Goal: Communication & Community: Ask a question

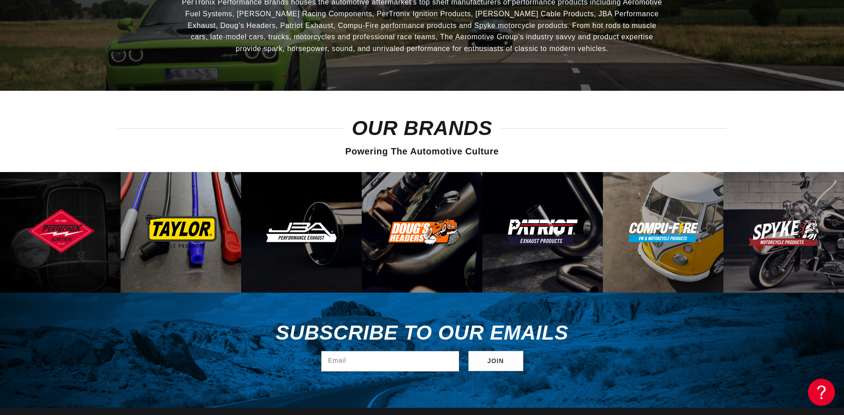
scroll to position [3041, 0]
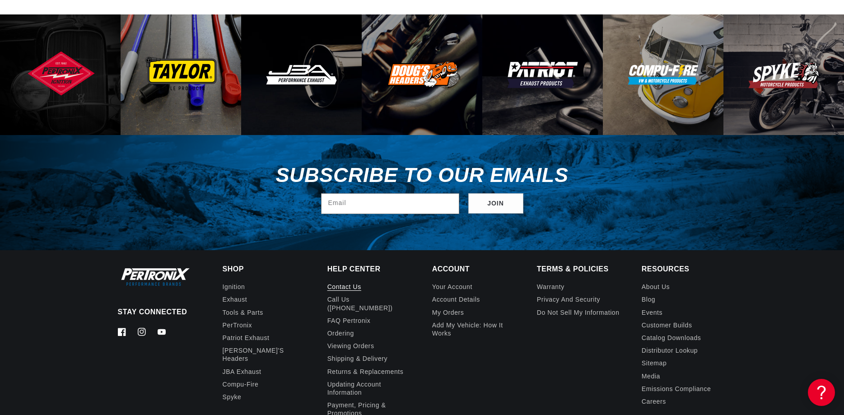
click at [354, 283] on link "Contact us" at bounding box center [344, 288] width 34 height 10
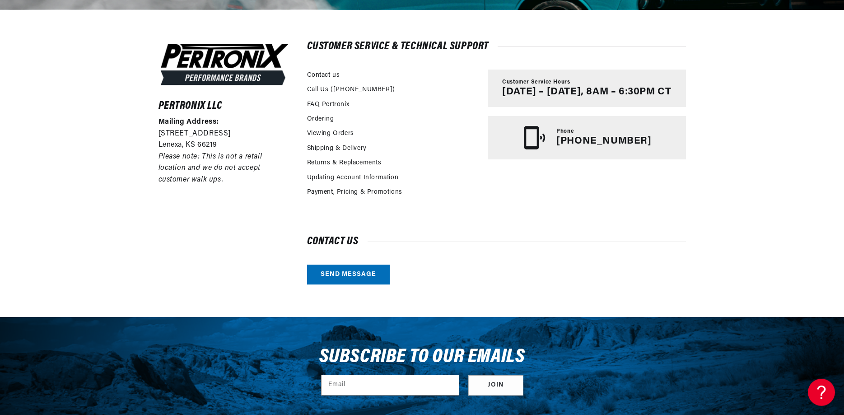
scroll to position [184, 0]
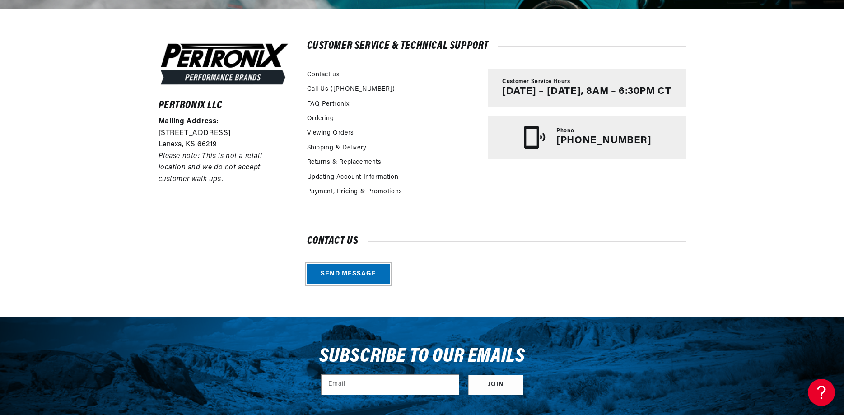
click at [330, 278] on link "Send message" at bounding box center [348, 274] width 83 height 20
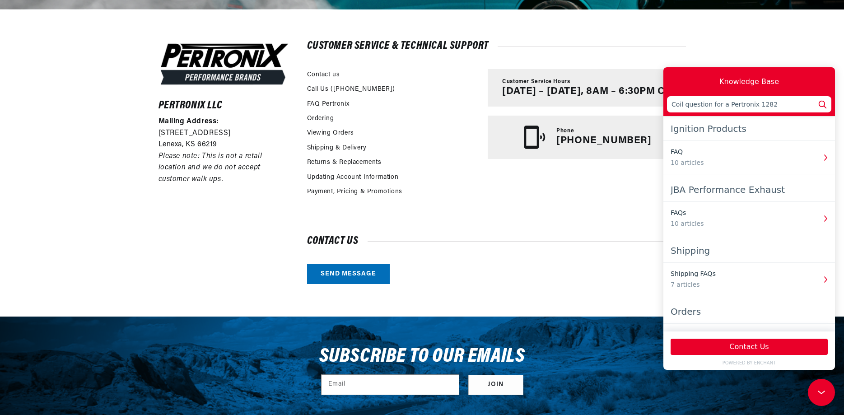
scroll to position [0, 0]
type input "Coil question for a Pertronix 1282 unit"
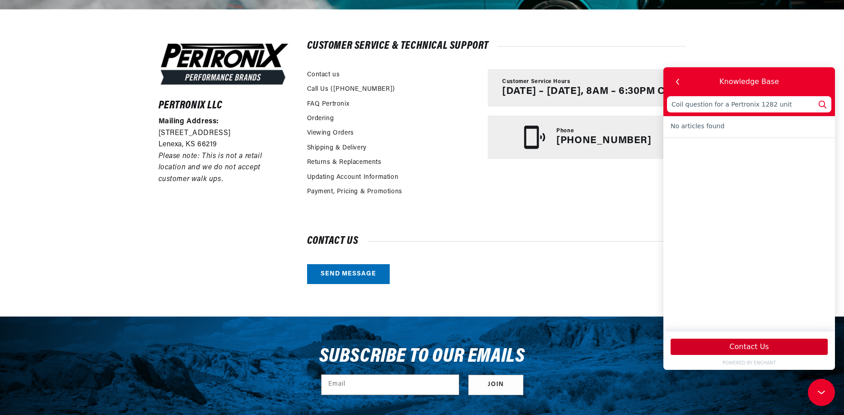
click at [717, 346] on button "Contact Us" at bounding box center [749, 347] width 157 height 16
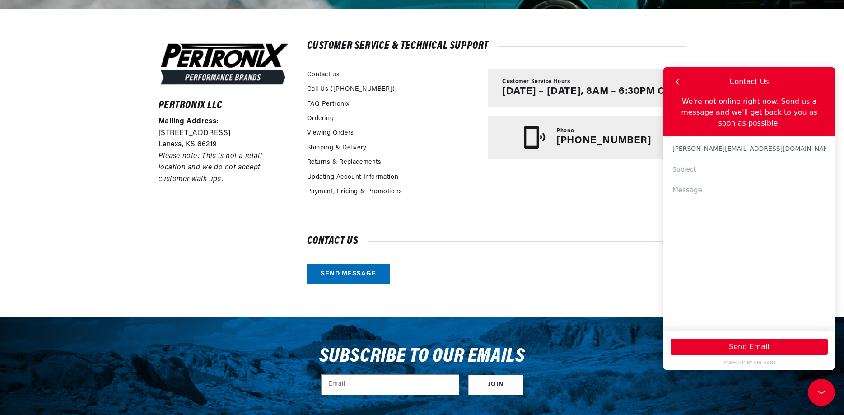
type input "[PERSON_NAME][EMAIL_ADDRESS][DOMAIN_NAME]"
type input "Pertronix 1282 unit and coil"
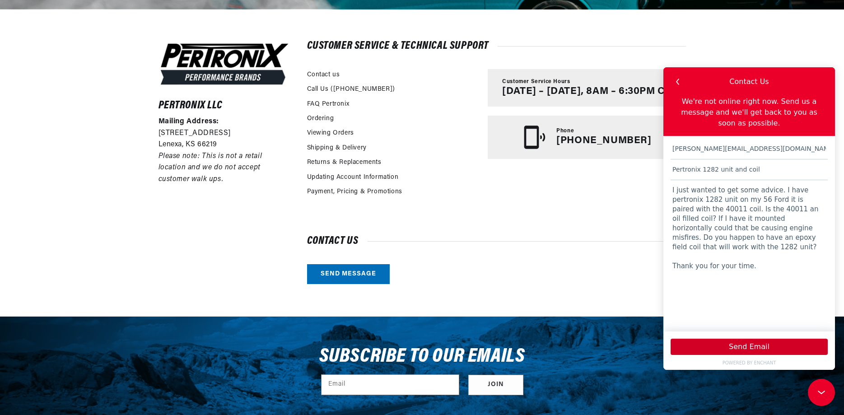
scroll to position [0, 0]
type textarea "I just wanted to get some advice. I have pertronix 1282 unit on my 56 Ford it i…"
click at [757, 347] on button "Send Email" at bounding box center [749, 347] width 157 height 16
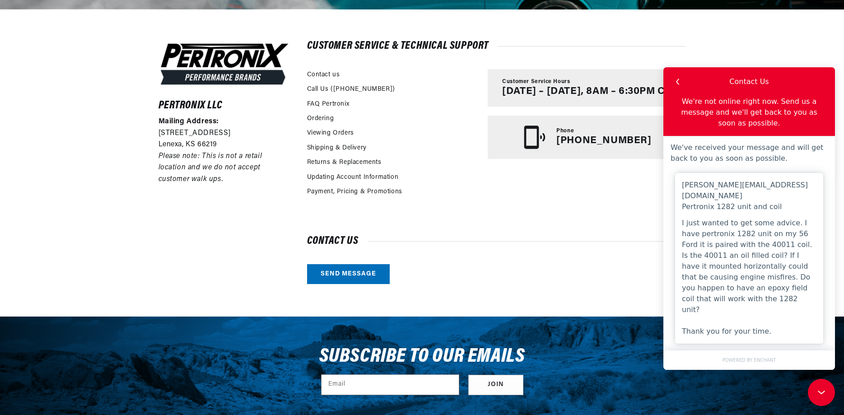
scroll to position [0, 274]
